Goal: Task Accomplishment & Management: Use online tool/utility

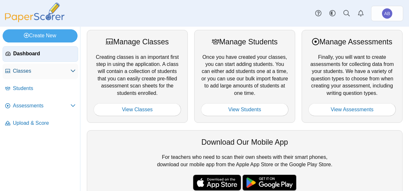
click at [27, 69] on span "Classes" at bounding box center [42, 71] width 58 height 7
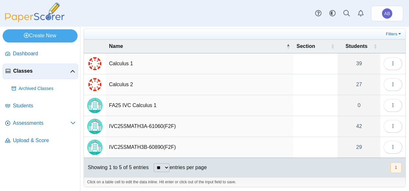
scroll to position [19, 0]
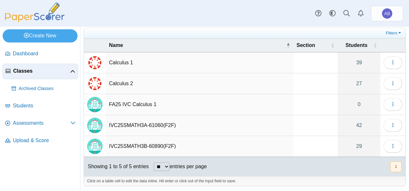
click at [128, 105] on td "FA25 IVC Calculus 1" at bounding box center [200, 104] width 188 height 21
click at [391, 102] on icon "button" at bounding box center [393, 104] width 5 height 5
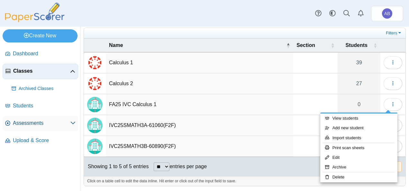
click at [31, 126] on span "Assessments" at bounding box center [42, 123] width 58 height 7
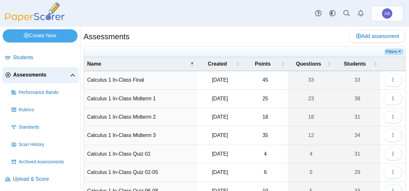
click at [391, 51] on link "Filters" at bounding box center [395, 52] width 20 height 6
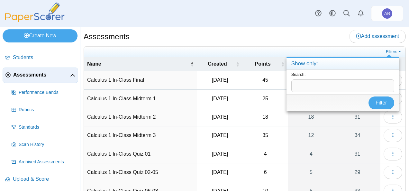
drag, startPoint x: 319, startPoint y: 85, endPoint x: 304, endPoint y: 79, distance: 16.2
click at [319, 85] on input "text" at bounding box center [343, 85] width 103 height 13
type input "****"
click at [369, 97] on button "Filter" at bounding box center [382, 103] width 26 height 13
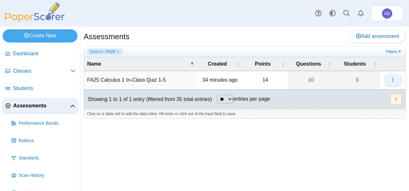
click at [395, 80] on icon "button" at bounding box center [393, 79] width 5 height 5
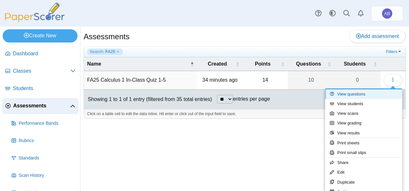
click at [353, 94] on link "View questions" at bounding box center [363, 94] width 77 height 10
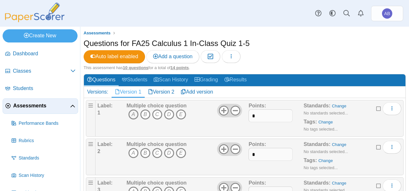
click at [134, 112] on icon "A" at bounding box center [133, 114] width 10 height 10
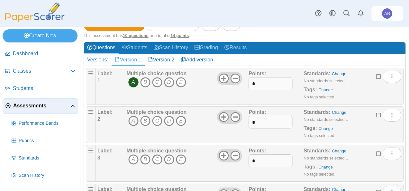
click at [134, 120] on icon "A" at bounding box center [133, 121] width 10 height 10
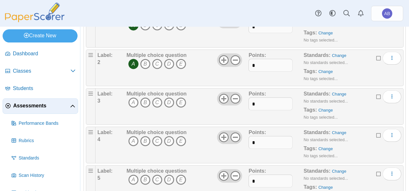
scroll to position [97, 0]
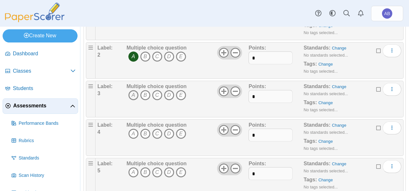
click at [131, 94] on icon "A" at bounding box center [133, 95] width 10 height 10
click at [166, 133] on icon "D" at bounding box center [169, 134] width 10 height 10
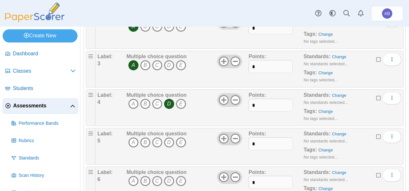
scroll to position [161, 0]
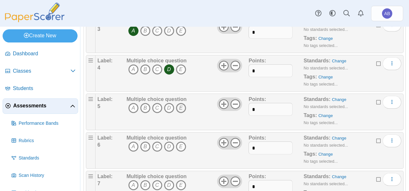
click at [178, 106] on icon "E" at bounding box center [181, 108] width 10 height 10
click at [145, 148] on icon "B" at bounding box center [145, 147] width 10 height 10
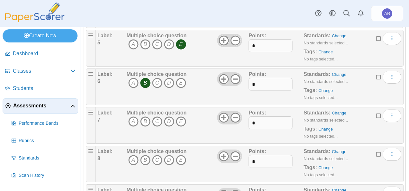
scroll to position [225, 0]
click at [160, 120] on icon "C" at bounding box center [157, 121] width 10 height 10
click at [134, 156] on icon "A" at bounding box center [133, 159] width 10 height 10
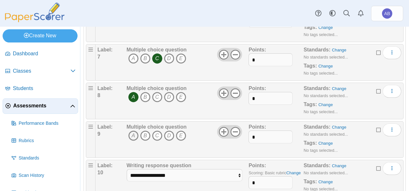
scroll to position [290, 0]
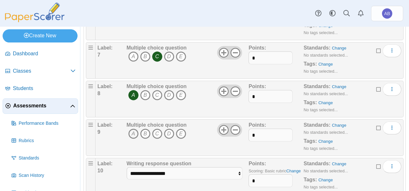
click at [133, 130] on icon "A" at bounding box center [133, 134] width 10 height 10
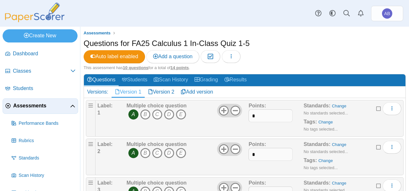
scroll to position [0, 0]
click at [168, 92] on link "Version 2" at bounding box center [161, 92] width 33 height 11
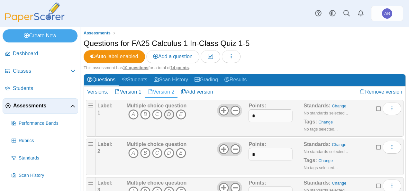
click at [173, 113] on icon "D" at bounding box center [169, 114] width 10 height 10
click at [170, 152] on icon "D" at bounding box center [169, 153] width 10 height 10
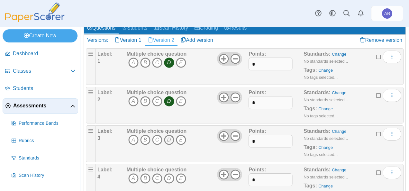
scroll to position [64, 0]
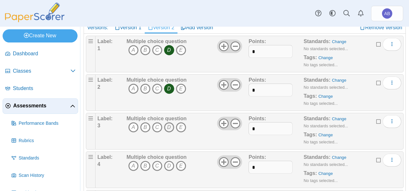
click at [171, 127] on icon "D" at bounding box center [169, 127] width 10 height 10
click at [168, 163] on icon "D" at bounding box center [169, 166] width 10 height 10
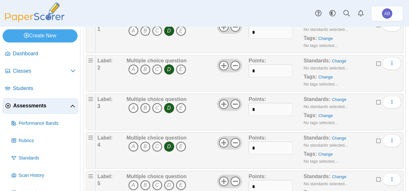
scroll to position [161, 0]
click at [156, 107] on icon "C" at bounding box center [157, 108] width 10 height 10
click at [181, 145] on icon "E" at bounding box center [181, 147] width 10 height 10
click at [170, 106] on icon "D" at bounding box center [169, 108] width 10 height 10
click at [170, 144] on icon "D" at bounding box center [169, 147] width 10 height 10
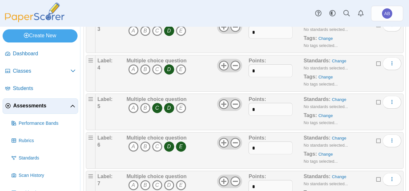
click at [158, 108] on icon "C" at bounding box center [157, 108] width 10 height 10
click at [181, 145] on icon "E" at bounding box center [181, 147] width 10 height 10
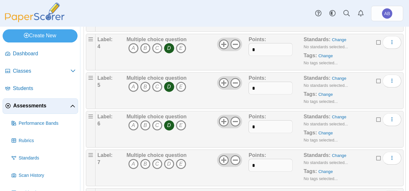
scroll to position [225, 0]
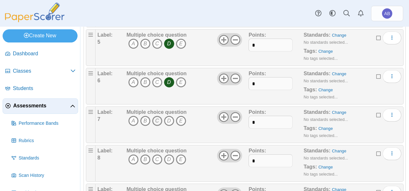
click at [158, 119] on icon "C" at bounding box center [157, 121] width 10 height 10
click at [180, 156] on icon "E" at bounding box center [181, 159] width 10 height 10
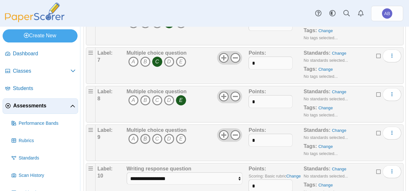
scroll to position [305, 0]
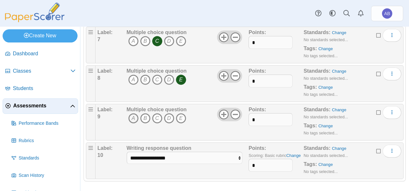
click at [137, 118] on icon "A" at bounding box center [133, 118] width 10 height 10
drag, startPoint x: 232, startPoint y: 157, endPoint x: 224, endPoint y: 156, distance: 8.8
click at [224, 156] on div "**********" at bounding box center [250, 161] width 304 height 32
type input "*"
click at [275, 130] on div "Points: *" at bounding box center [276, 122] width 55 height 32
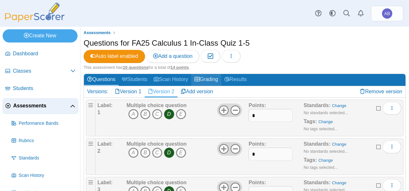
scroll to position [0, 0]
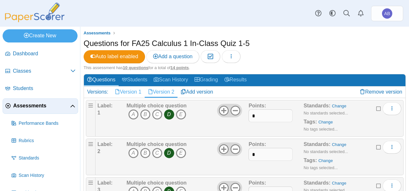
click at [134, 91] on link "Version 1" at bounding box center [128, 92] width 33 height 11
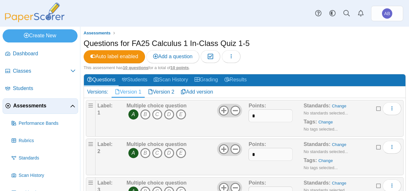
click at [282, 53] on div "Questions for FA25 Calculus 1 In-Class Quiz 1-5 Auto label enabled Add a questi…" at bounding box center [245, 51] width 322 height 27
